Goal: Task Accomplishment & Management: Manage account settings

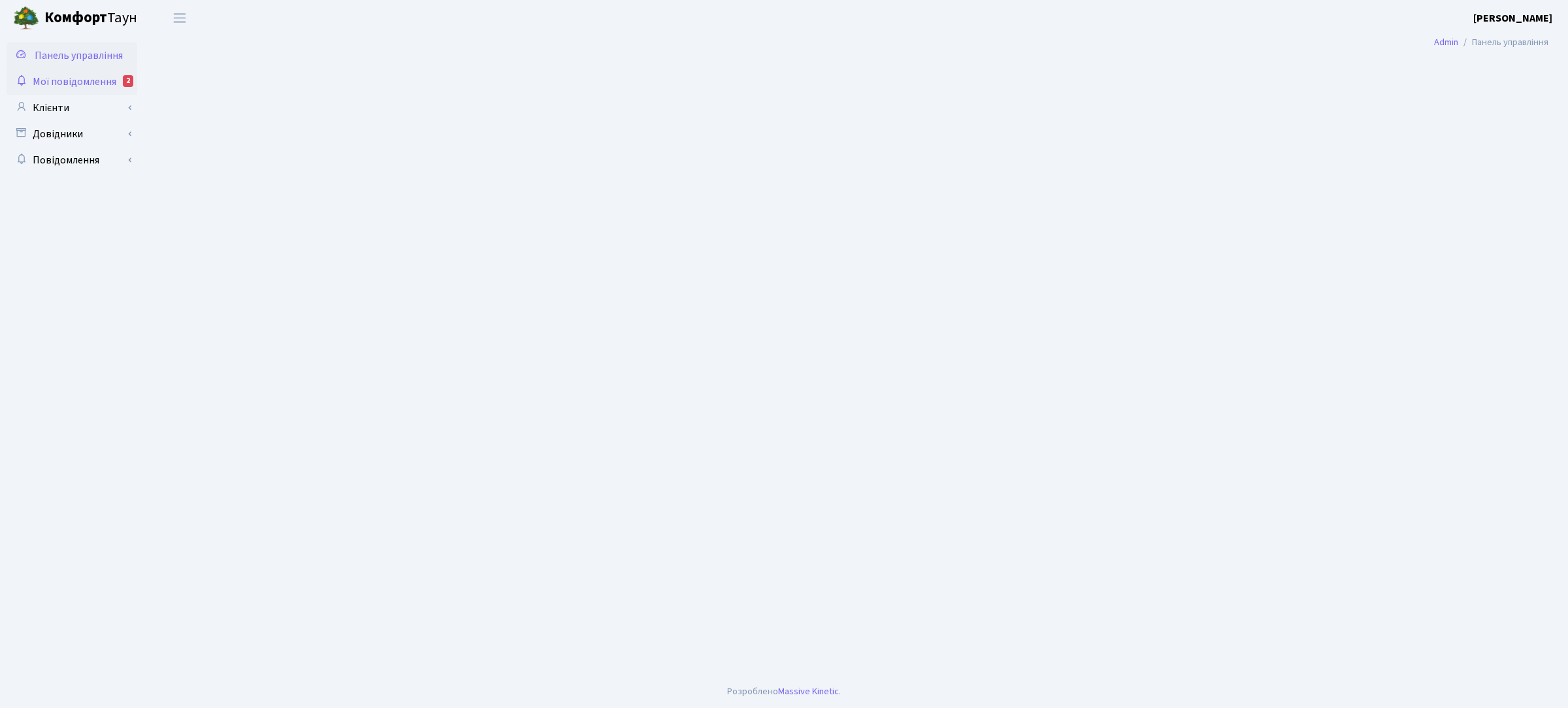
click at [85, 83] on span "Мої повідомлення" at bounding box center [75, 82] width 83 height 14
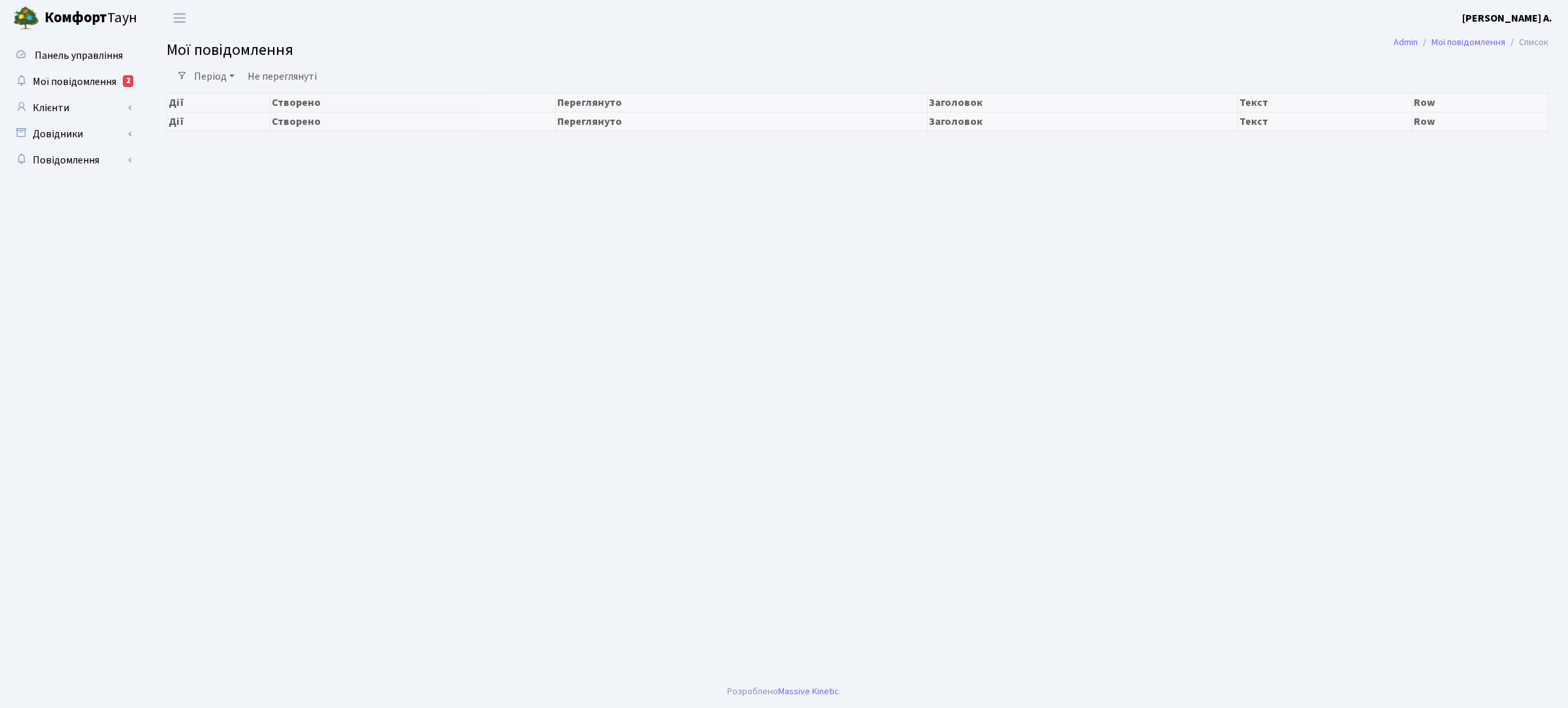
select select "25"
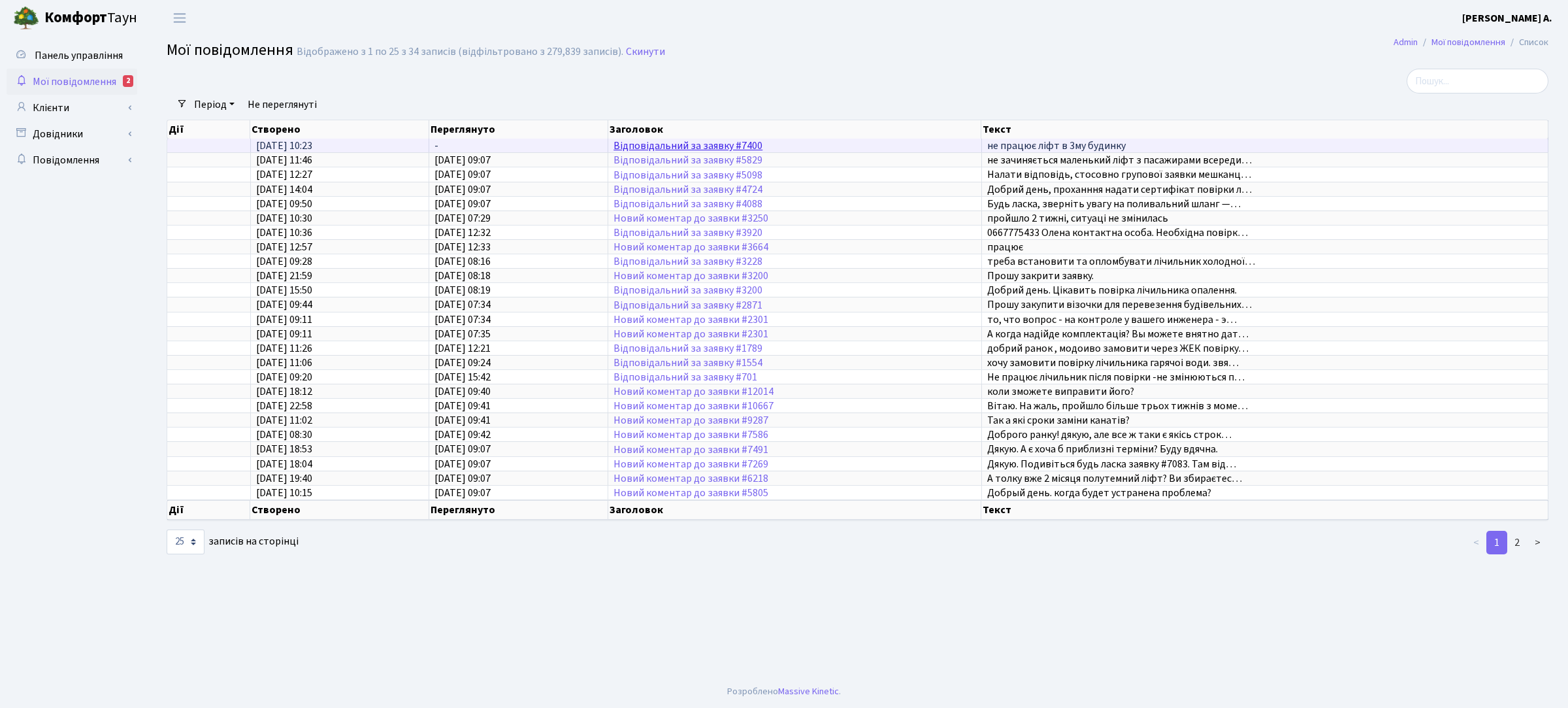
click at [667, 142] on link "Відповідальний за заявку #7400" at bounding box center [689, 146] width 149 height 14
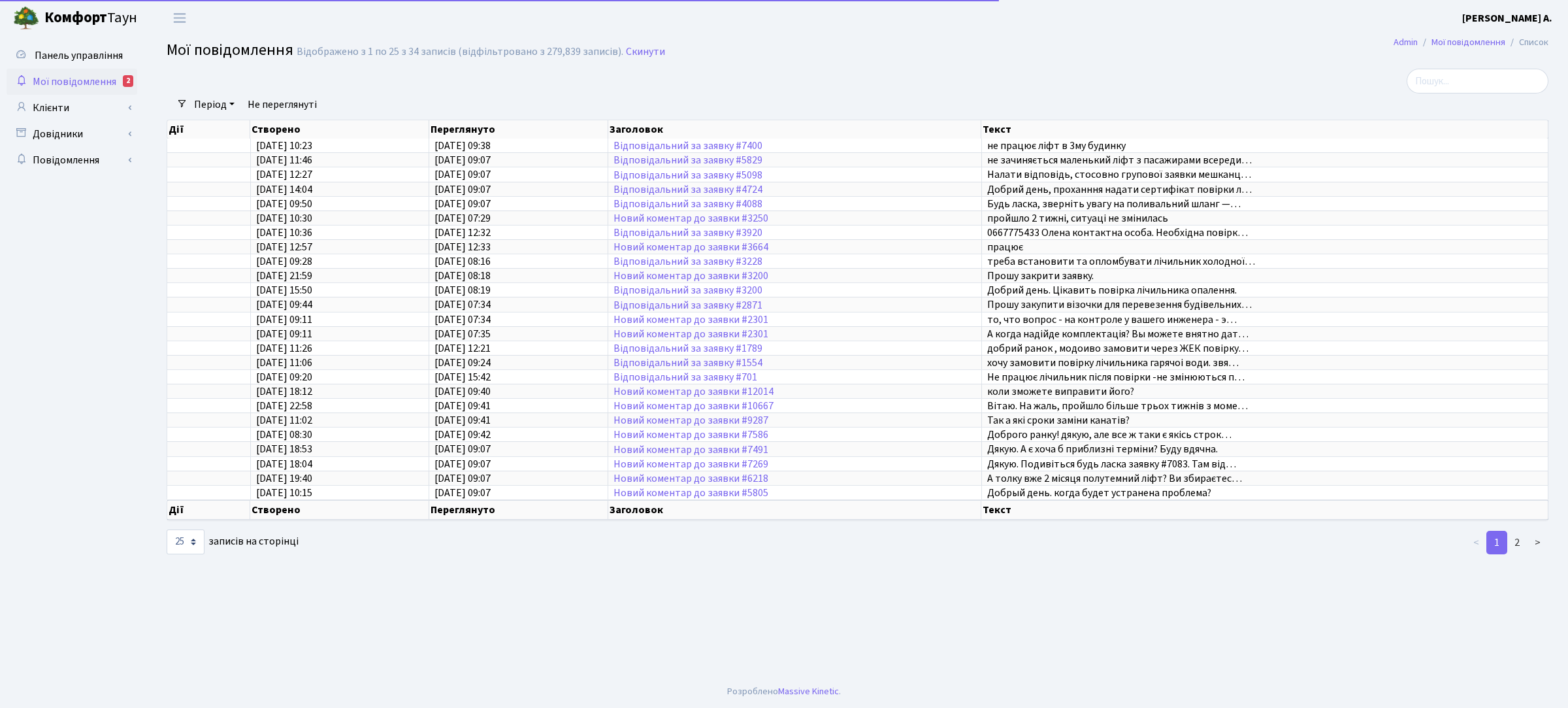
select select "25"
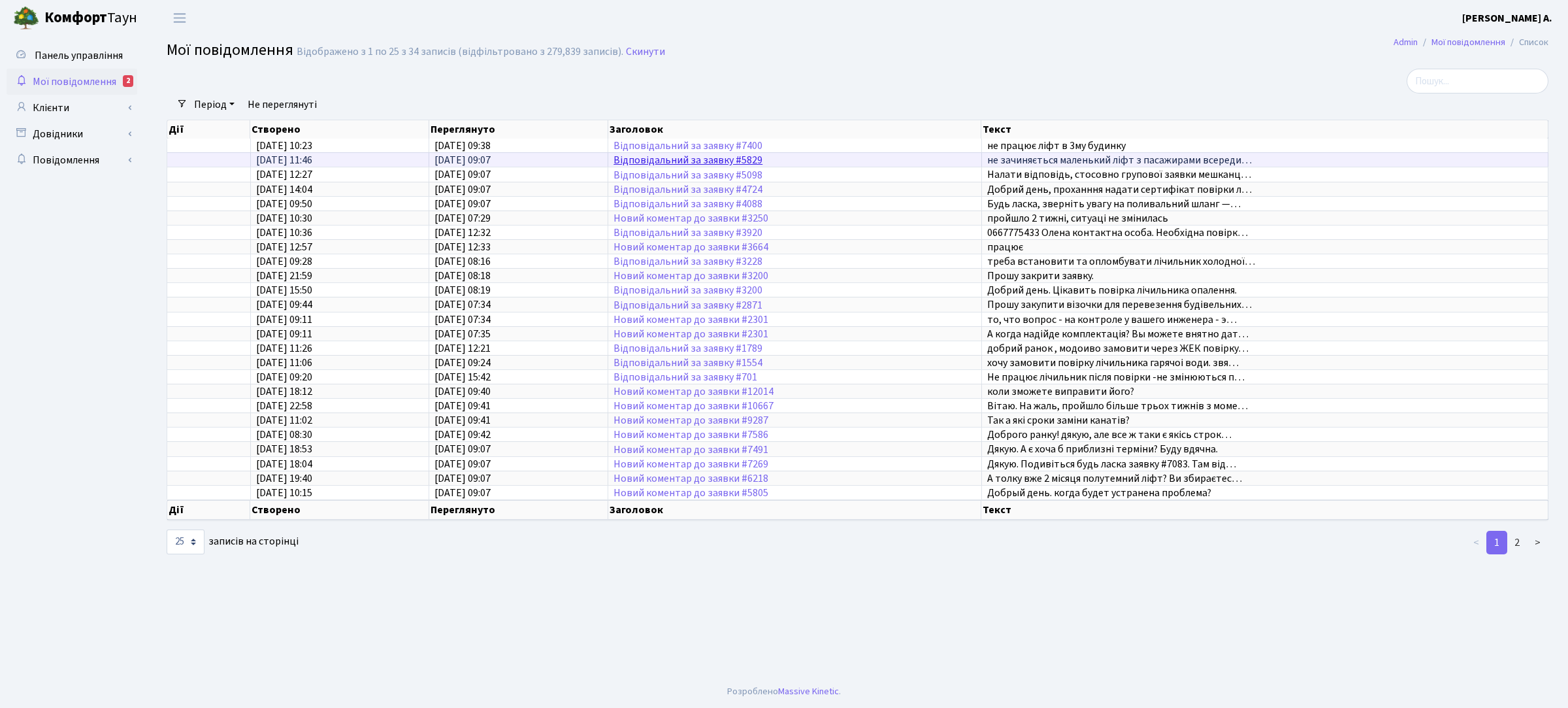
click at [650, 162] on link "Відповідальний за заявку #5829" at bounding box center [689, 160] width 149 height 14
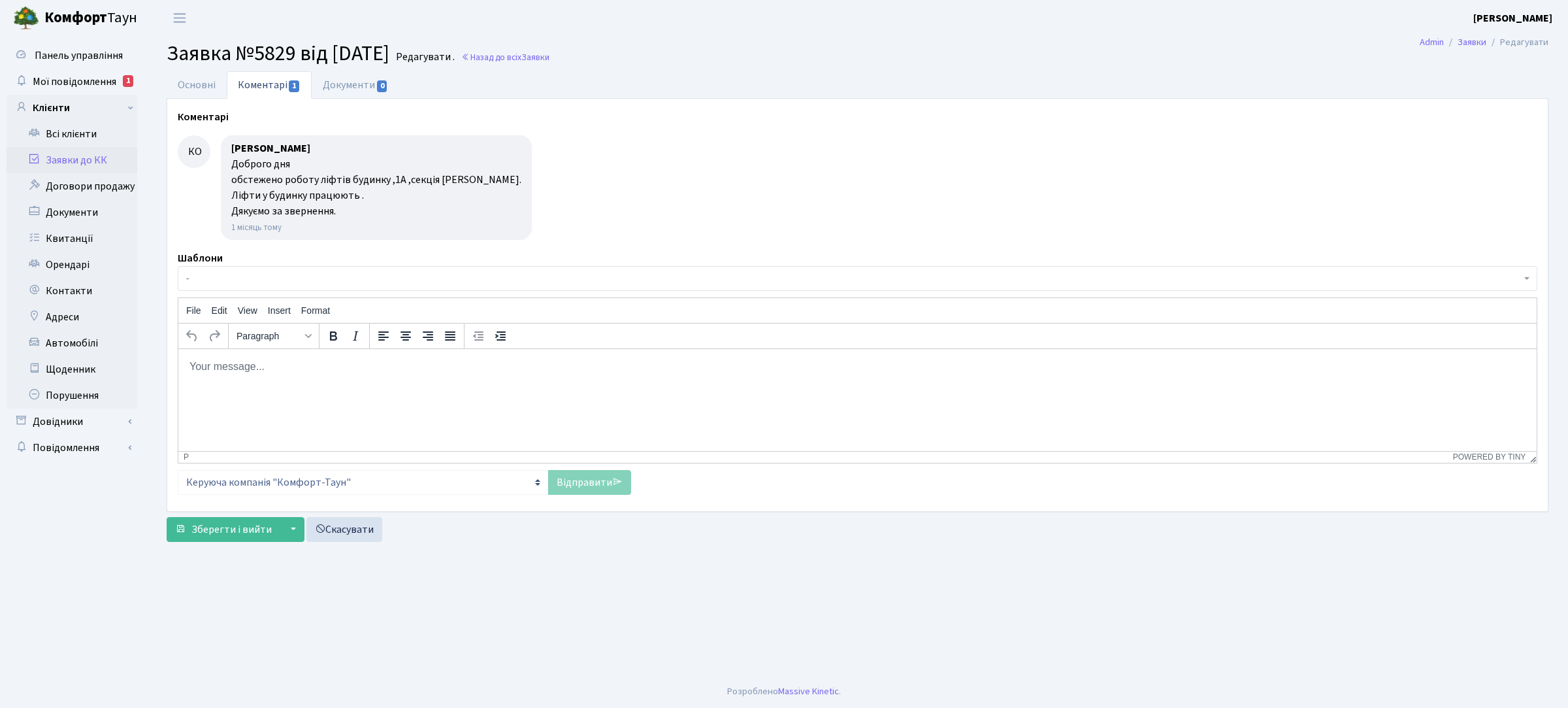
click at [95, 156] on link "Заявки до КК" at bounding box center [72, 160] width 131 height 26
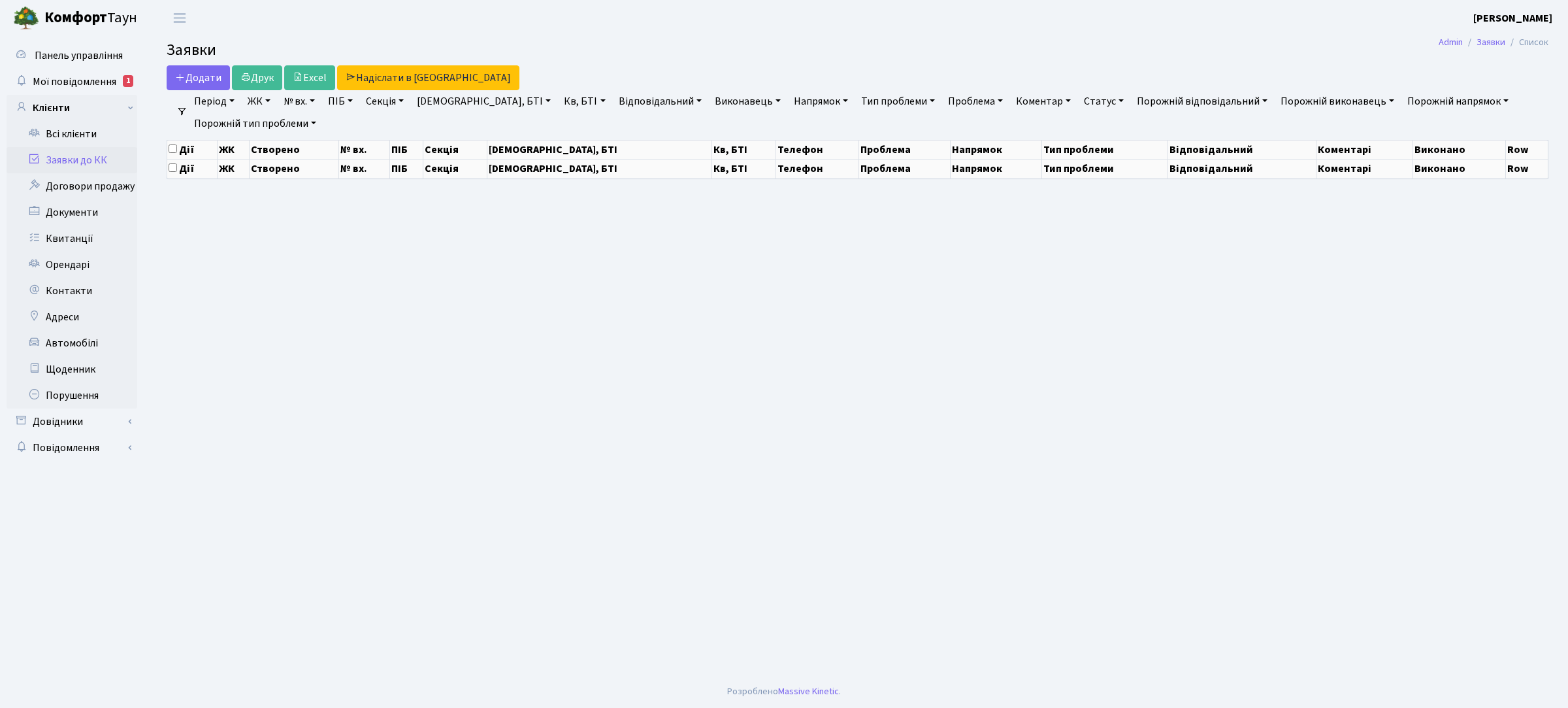
select select "25"
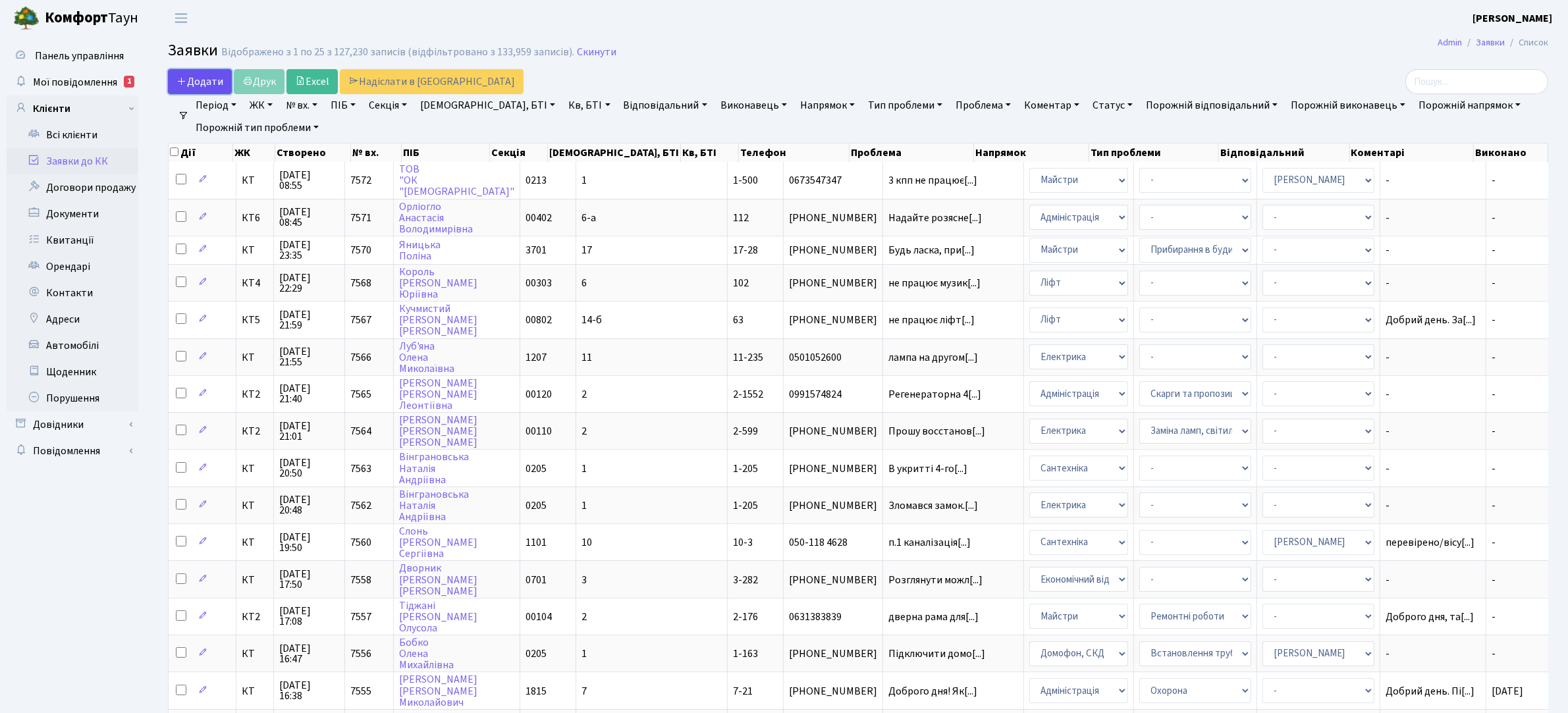
click at [221, 77] on span "Додати" at bounding box center [200, 82] width 47 height 14
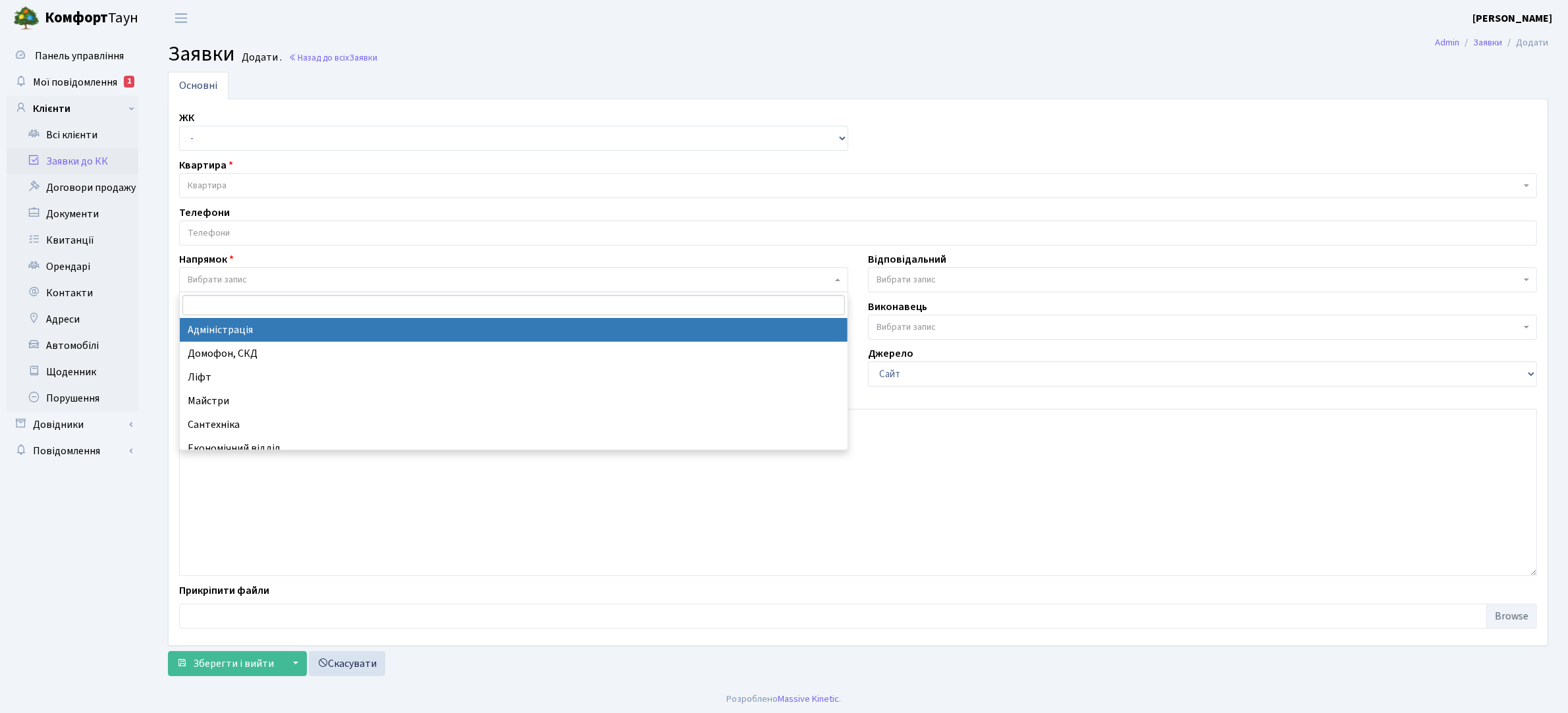
click at [255, 271] on span "Вибрати запис" at bounding box center [514, 279] width 669 height 25
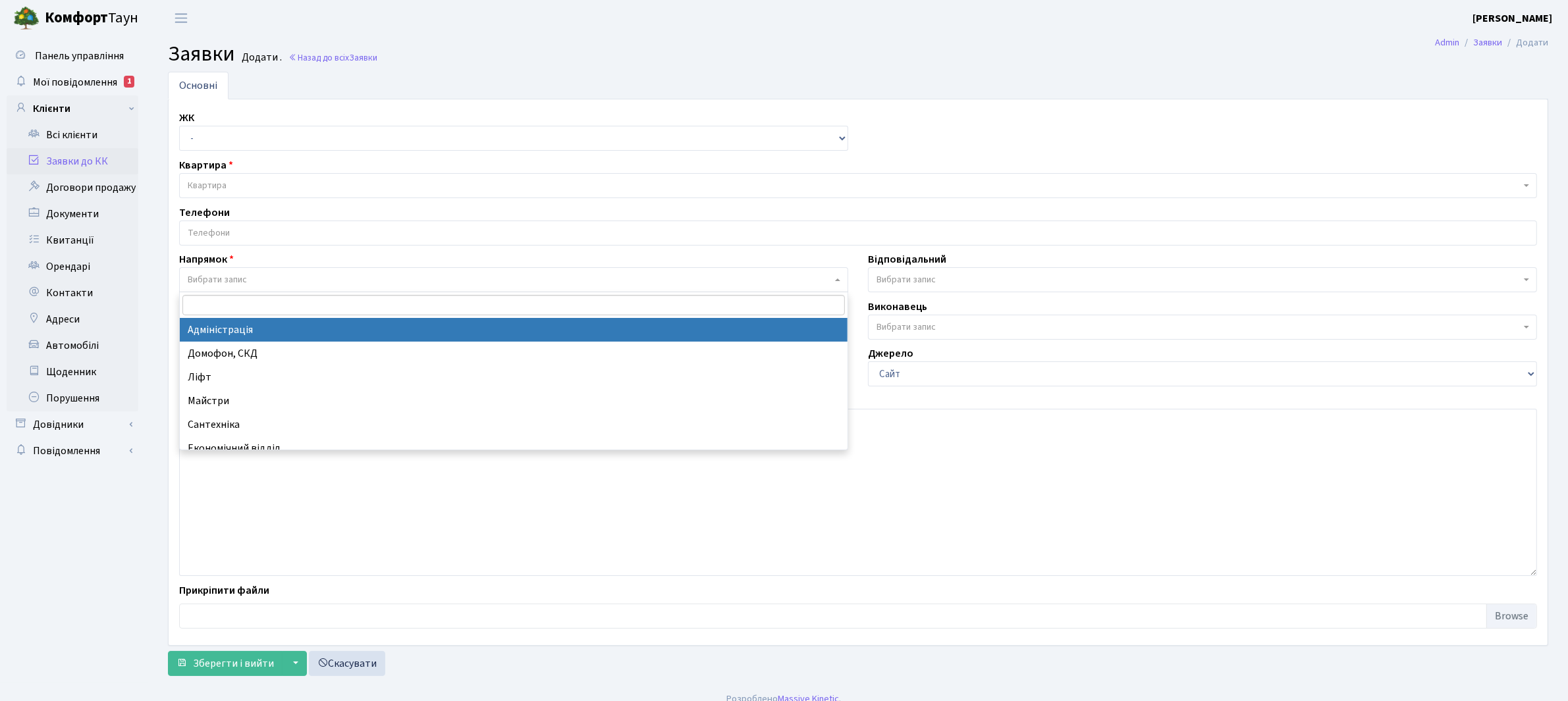
click at [152, 350] on div "Основні ЖК - КТ, вул. Регенераторна, 4 КТ2, просп. Соборності, 17 КТ3, вул. Бер…" at bounding box center [858, 377] width 1420 height 611
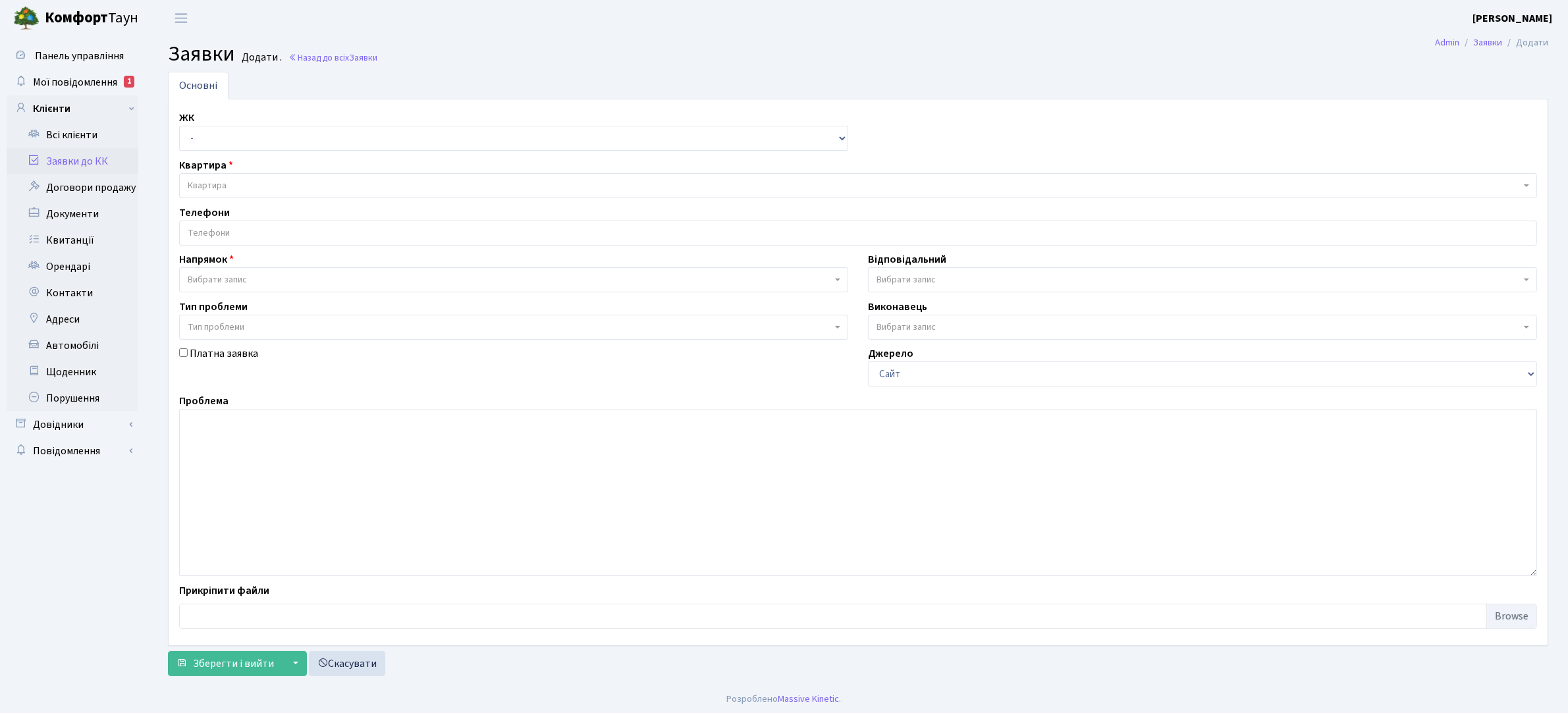
click at [90, 163] on link "Заявки до КК" at bounding box center [72, 161] width 132 height 26
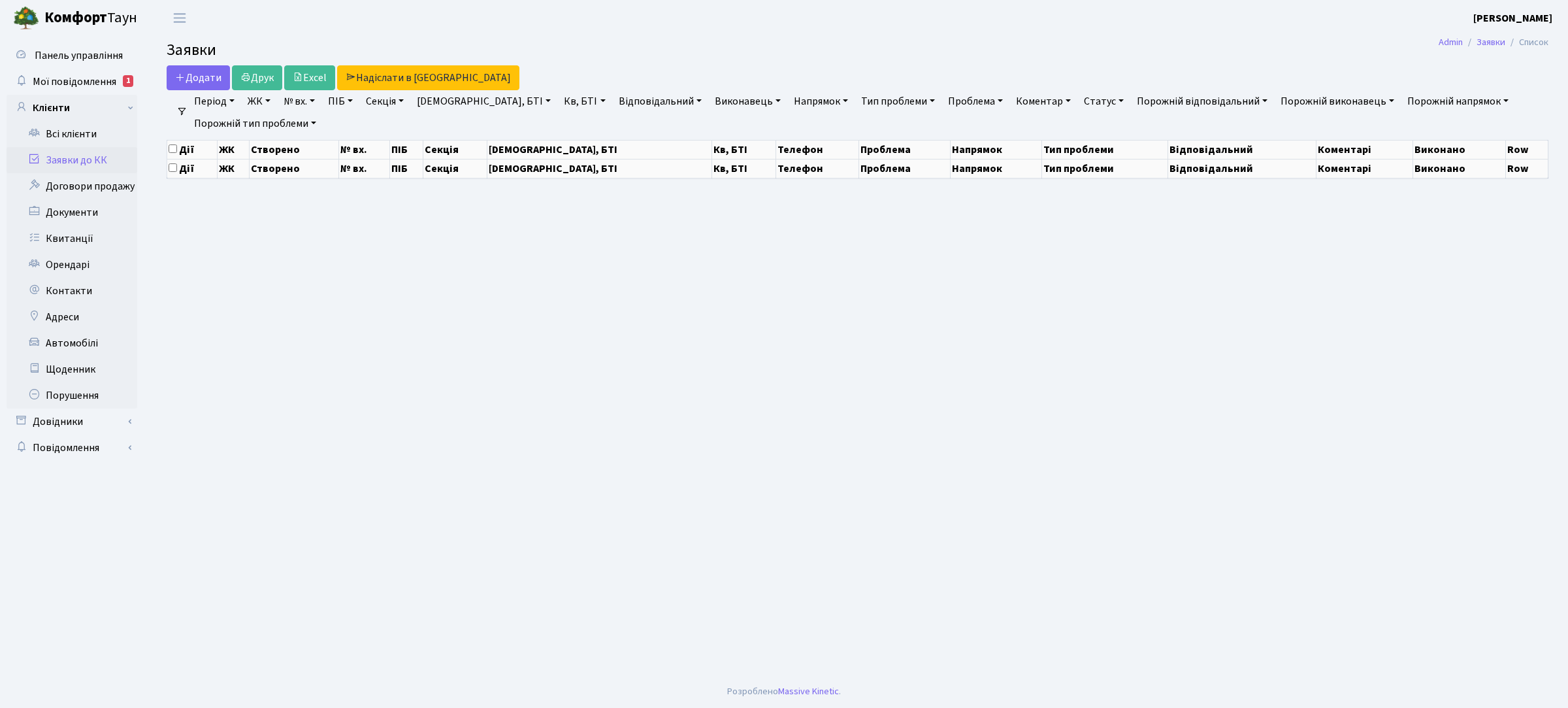
select select "25"
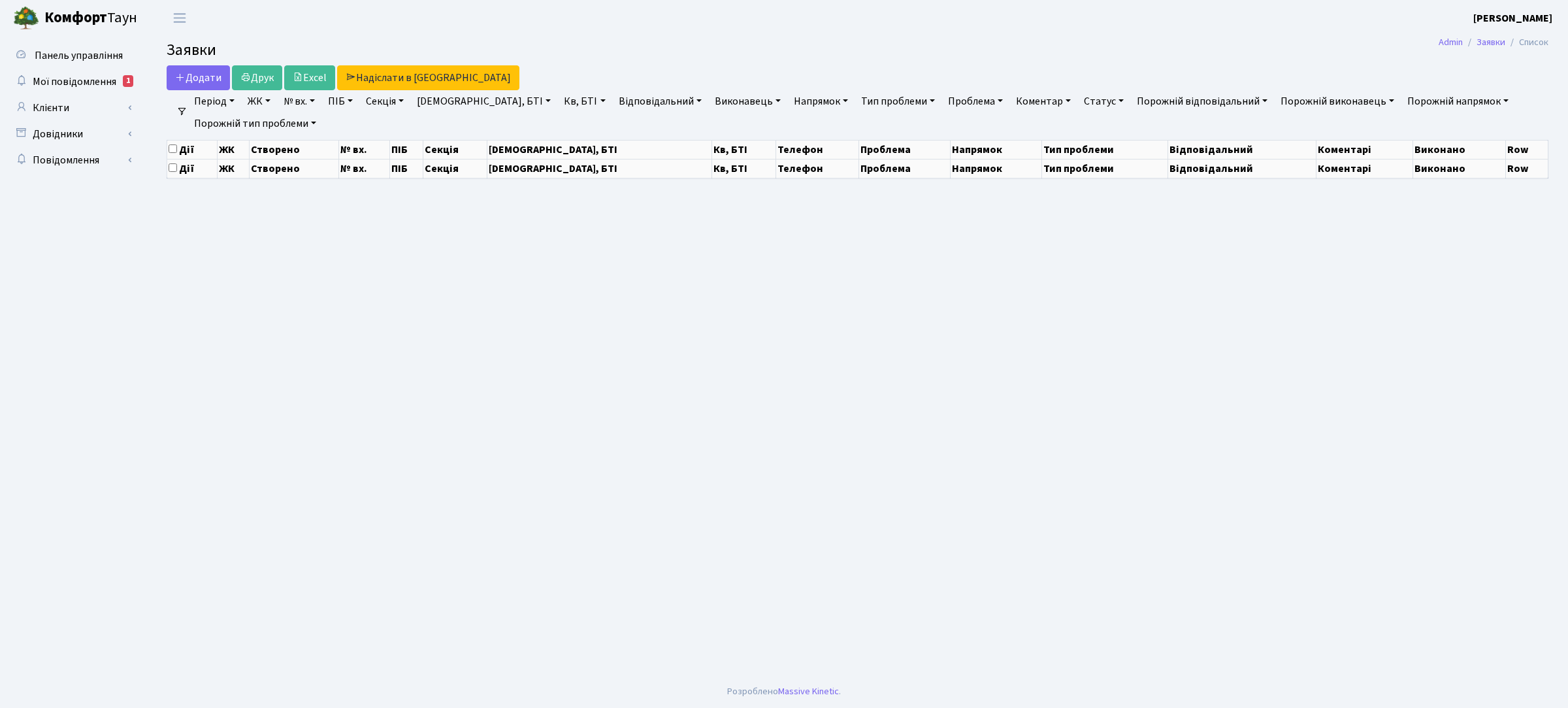
select select "25"
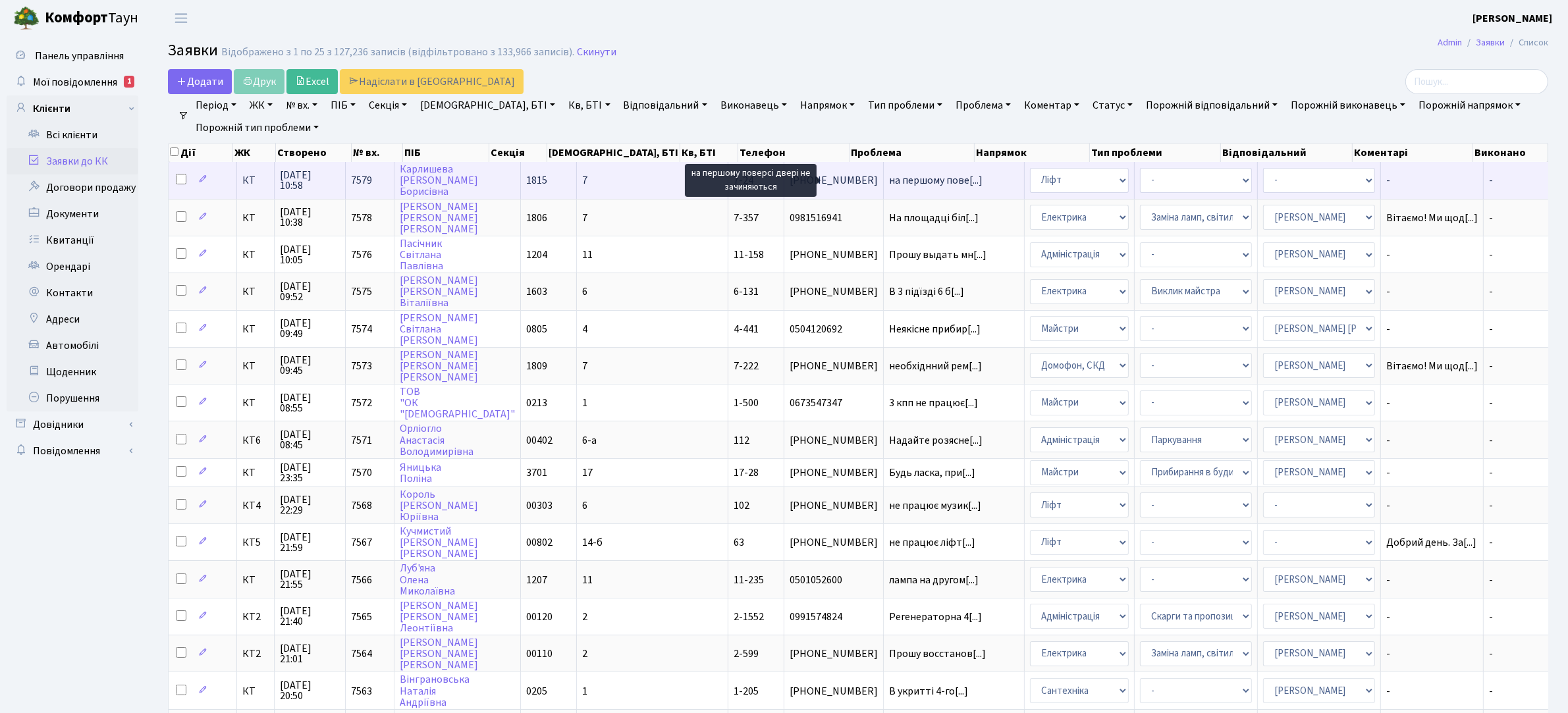
click at [889, 176] on span "на першому пове[...]" at bounding box center [936, 180] width 93 height 14
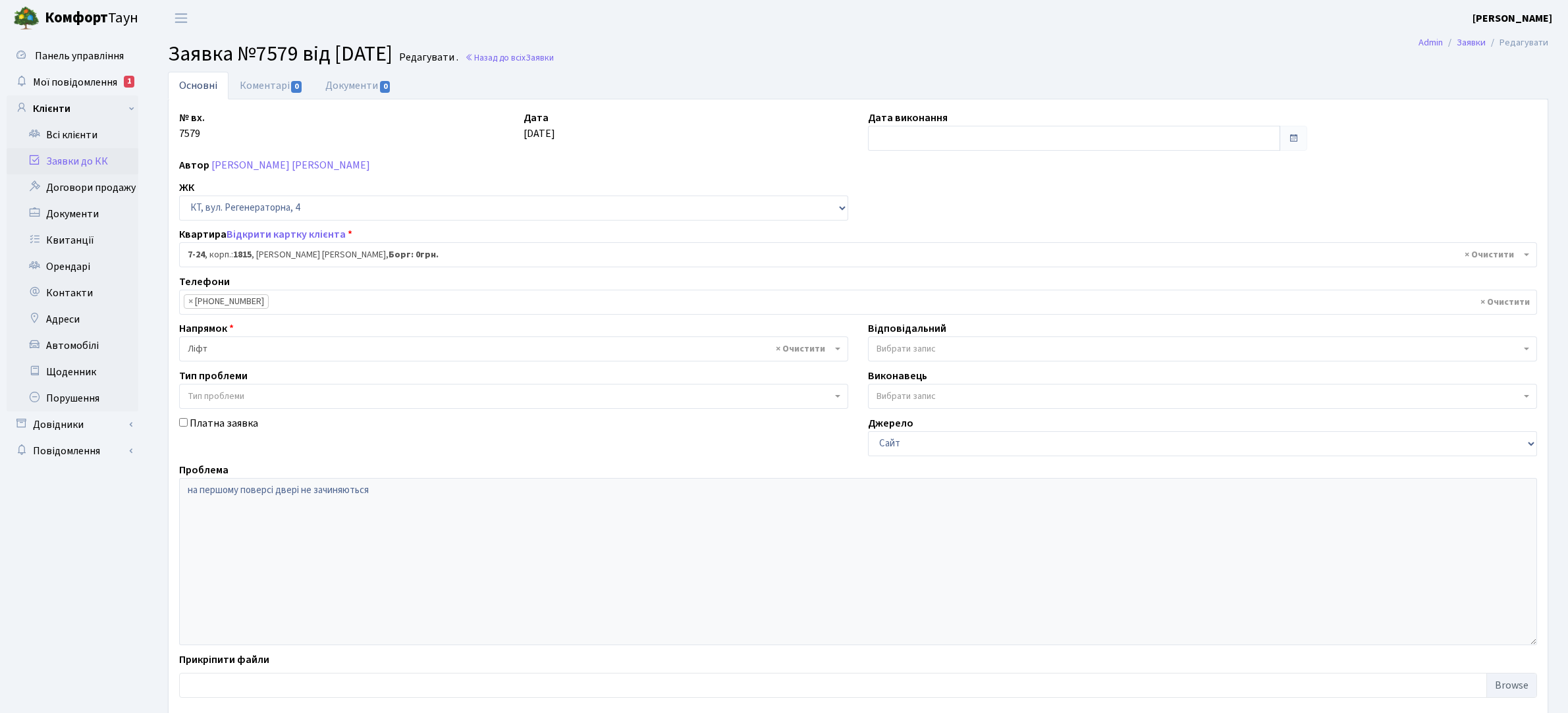
select select "5159"
click at [287, 83] on link "Коментарі 0" at bounding box center [271, 85] width 85 height 27
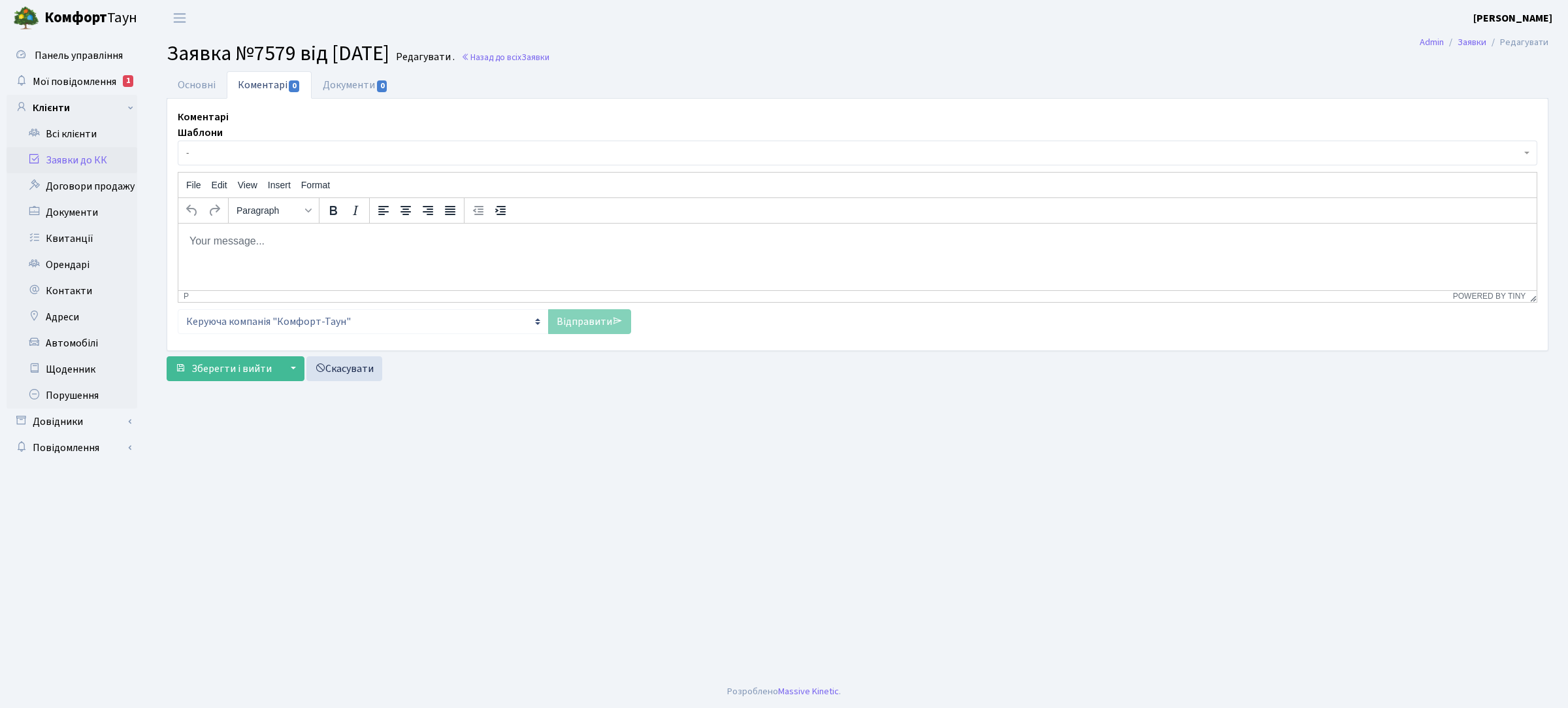
click at [434, 242] on p "Rich Text Area. Press ALT-0 for help." at bounding box center [857, 241] width 1338 height 14
click at [592, 323] on link "Відправити" at bounding box center [590, 321] width 83 height 25
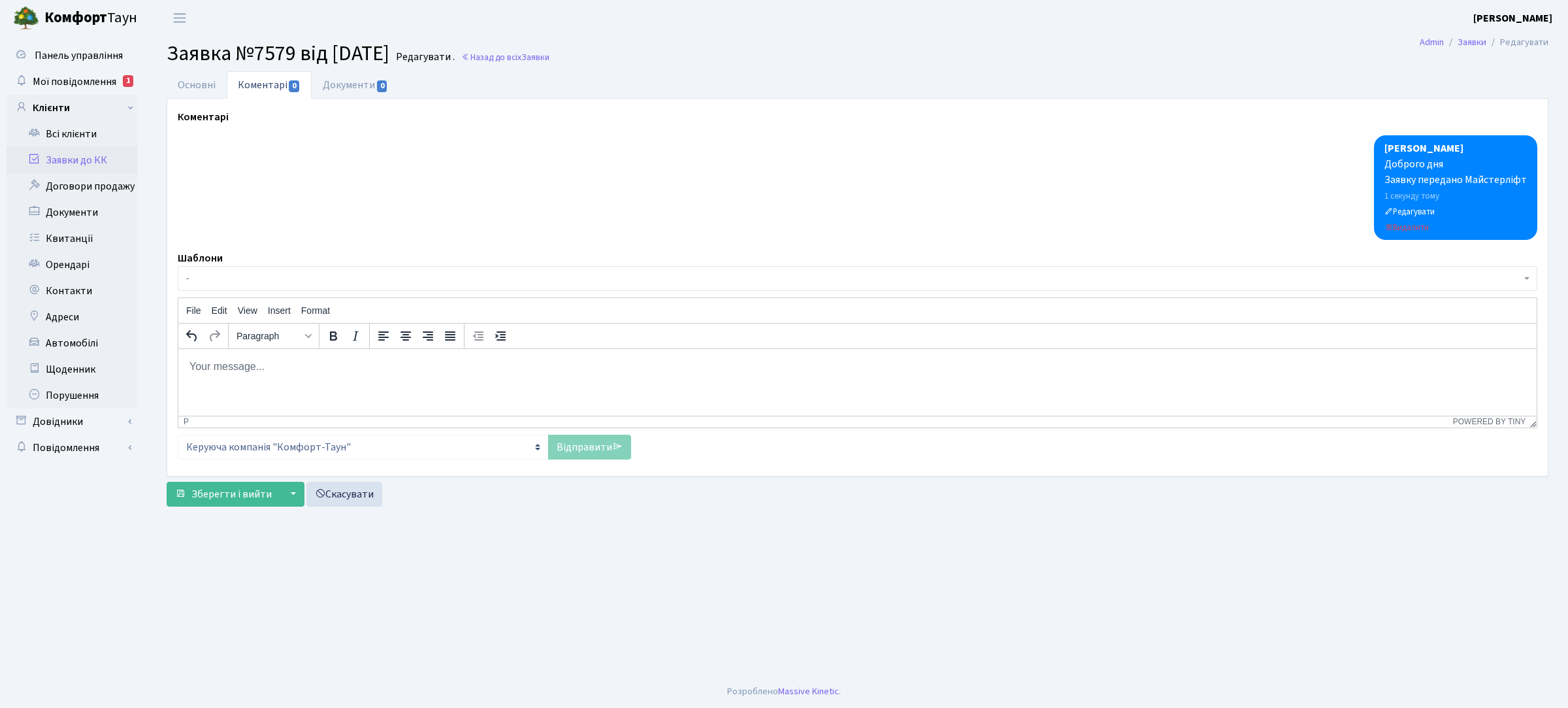
click at [96, 164] on link "Заявки до КК" at bounding box center [72, 160] width 131 height 26
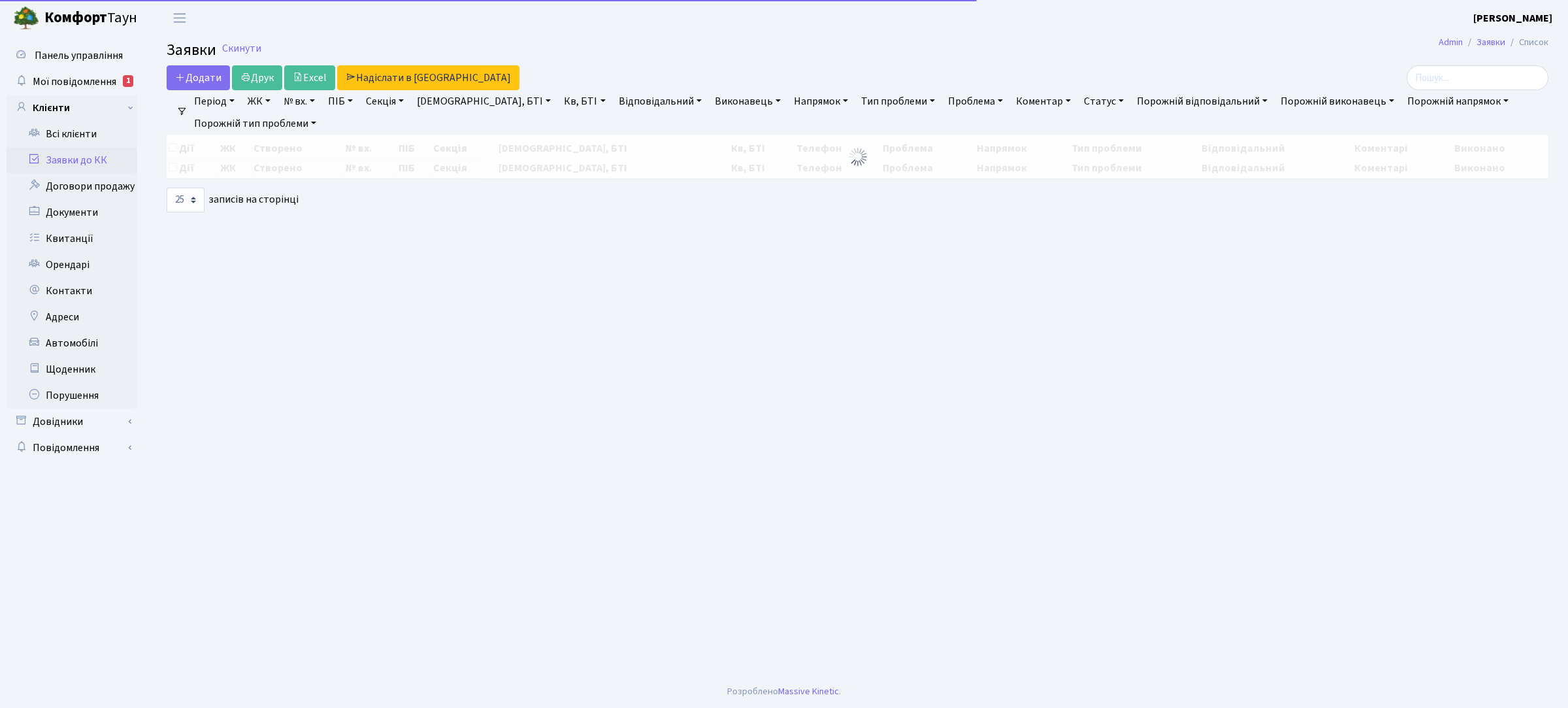
select select "25"
